Goal: Check status: Check status

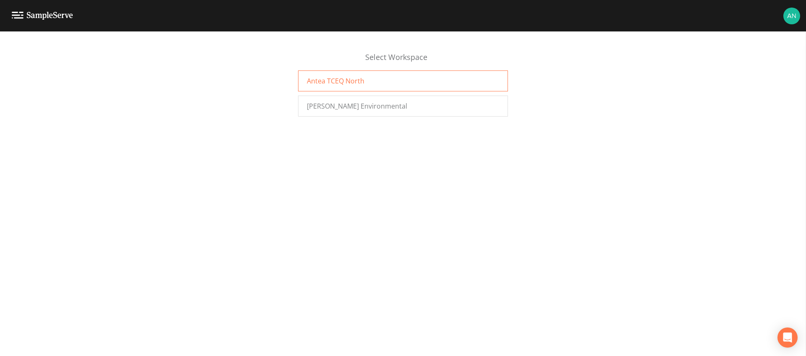
click at [407, 86] on div "Antea TCEQ North" at bounding box center [403, 81] width 210 height 21
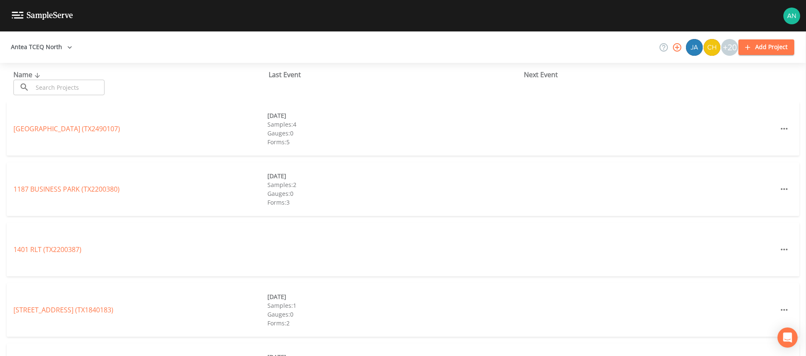
click at [76, 88] on input "text" at bounding box center [69, 88] width 72 height 16
paste input "TX0720056"
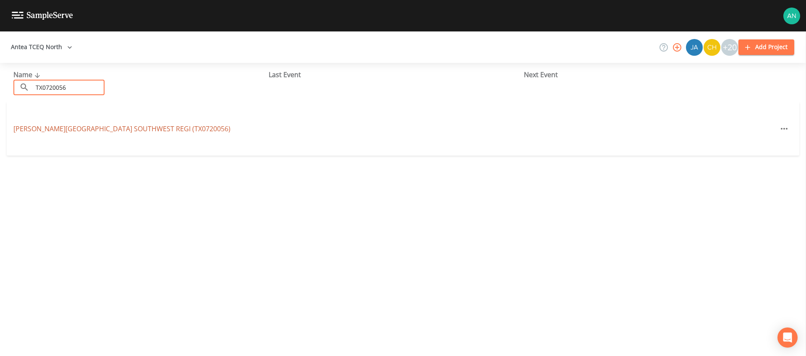
type input "TX0720056"
click at [76, 127] on link "TARLETON STATE UNIVERSITY SOUTHWEST REGI (TX0720056)" at bounding box center [121, 128] width 217 height 9
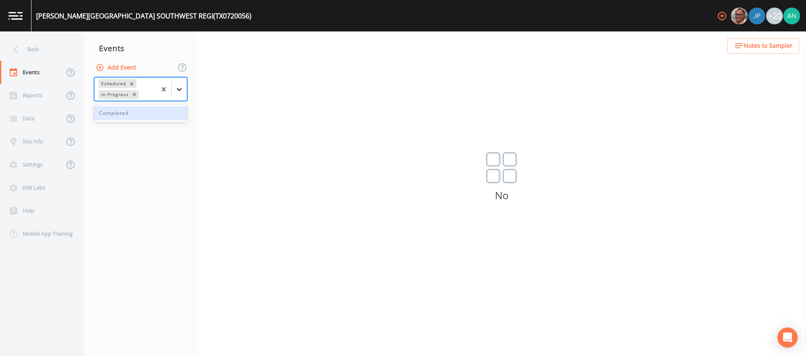
click at [184, 89] on div at bounding box center [179, 89] width 15 height 15
click at [175, 112] on div "Completed" at bounding box center [140, 113] width 93 height 14
click at [148, 150] on nav "Events Add Event Scheduled In Progress Completed" at bounding box center [140, 193] width 113 height 325
click at [179, 94] on icon at bounding box center [179, 94] width 8 height 8
click at [135, 146] on nav "Events Add Event Scheduled In Progress Completed" at bounding box center [140, 193] width 113 height 325
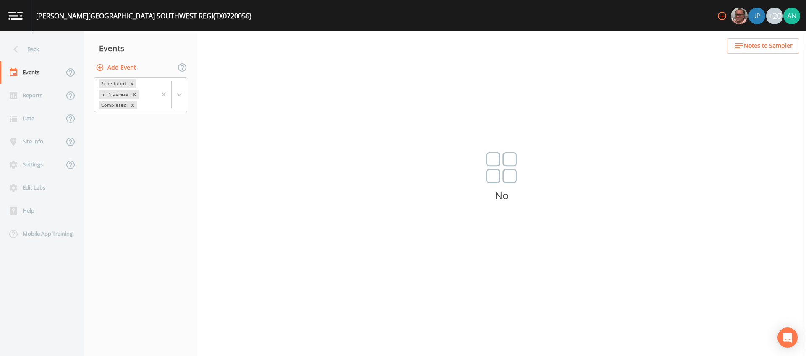
click at [135, 146] on nav "Events Add Event Scheduled In Progress Completed" at bounding box center [140, 193] width 113 height 325
